Goal: Register for event/course

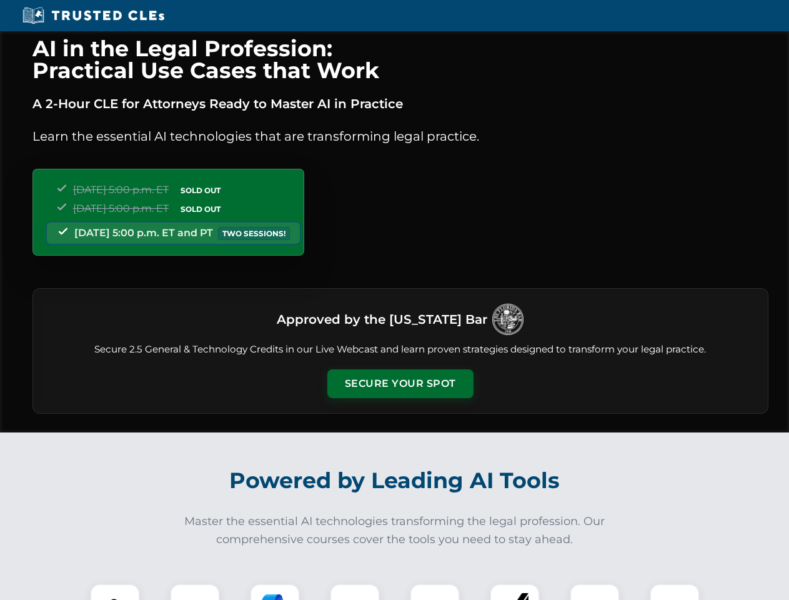
click at [400, 384] on button "Secure Your Spot" at bounding box center [401, 383] width 146 height 29
click at [115, 592] on img at bounding box center [115, 609] width 36 height 36
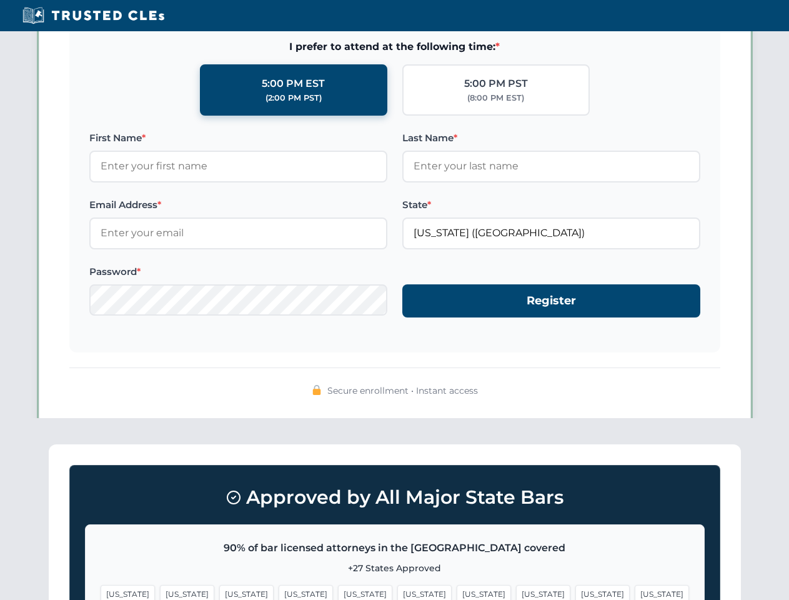
click at [457, 592] on span "[US_STATE]" at bounding box center [484, 594] width 54 height 18
click at [576, 592] on span "[US_STATE]" at bounding box center [603, 594] width 54 height 18
